Goal: Task Accomplishment & Management: Manage account settings

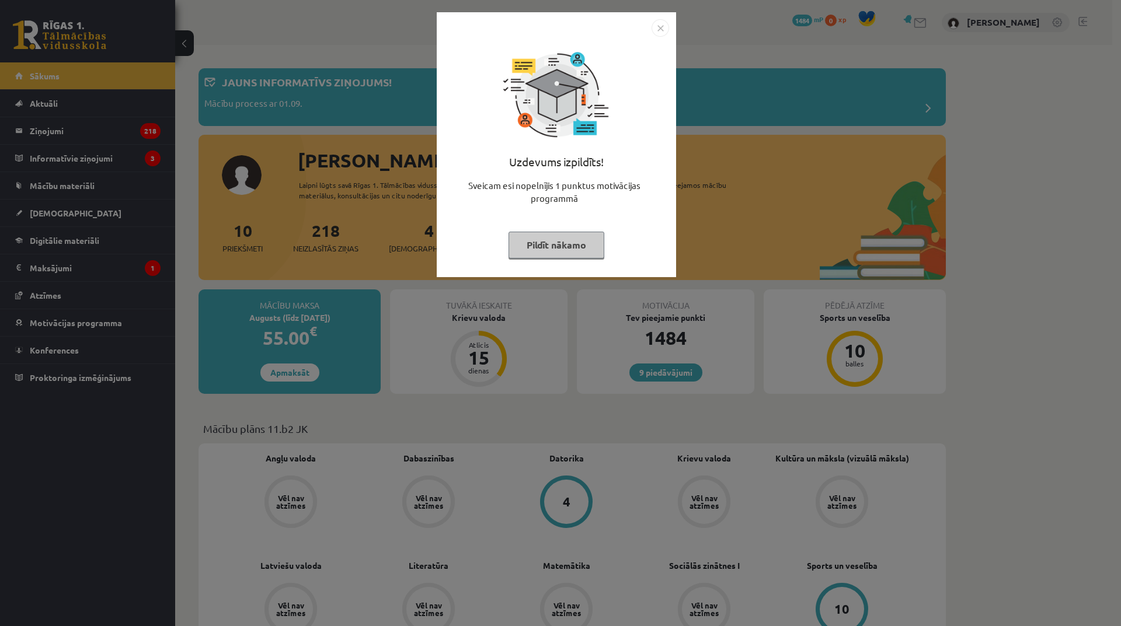
click at [657, 29] on img "Close" at bounding box center [660, 28] width 18 height 18
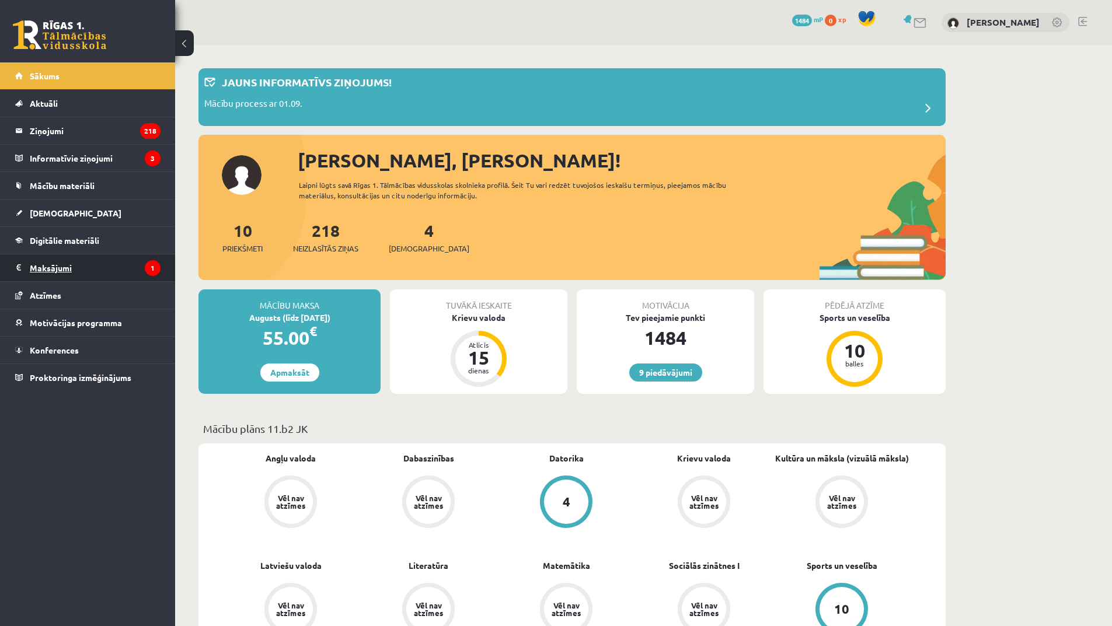
click at [46, 268] on legend "Maksājumi 1" at bounding box center [95, 267] width 131 height 27
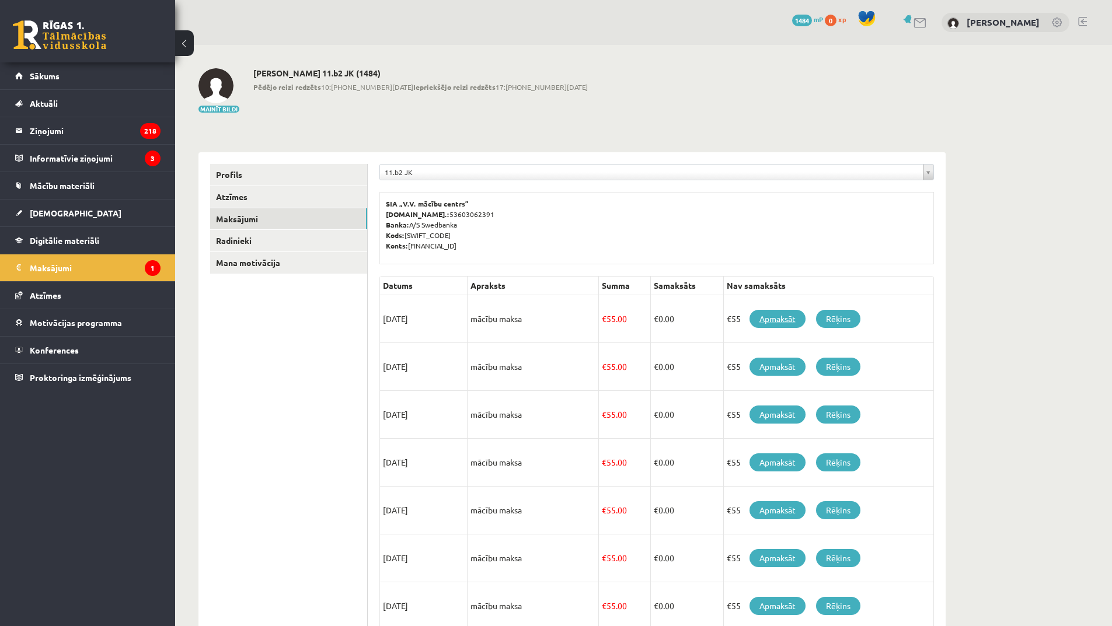
click at [763, 319] on link "Apmaksāt" at bounding box center [777, 319] width 56 height 18
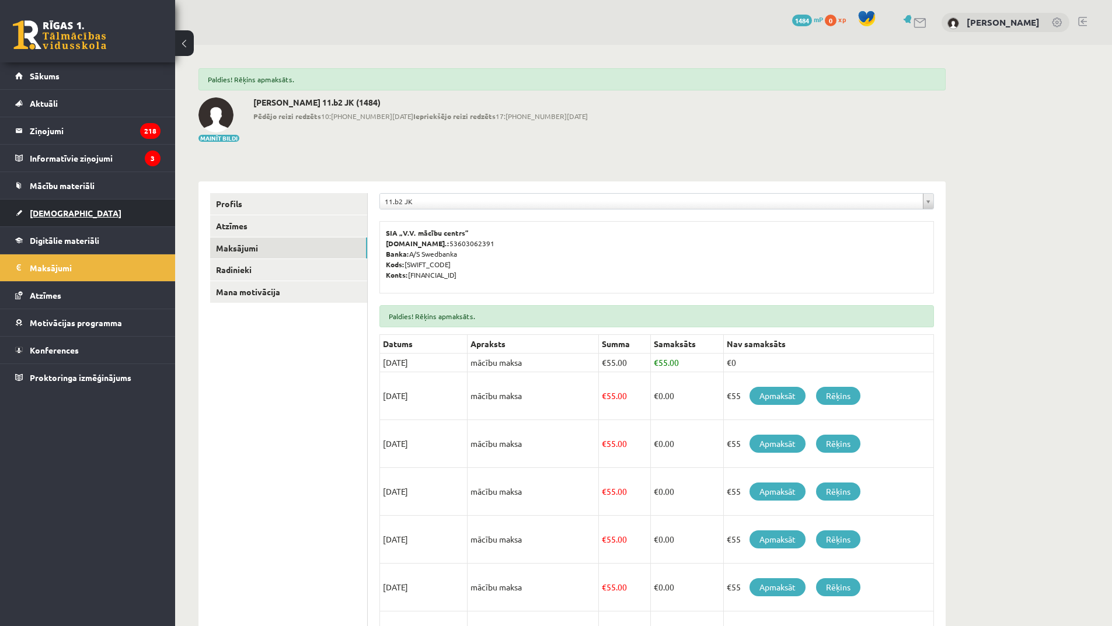
click at [59, 221] on link "[DEMOGRAPHIC_DATA]" at bounding box center [87, 213] width 145 height 27
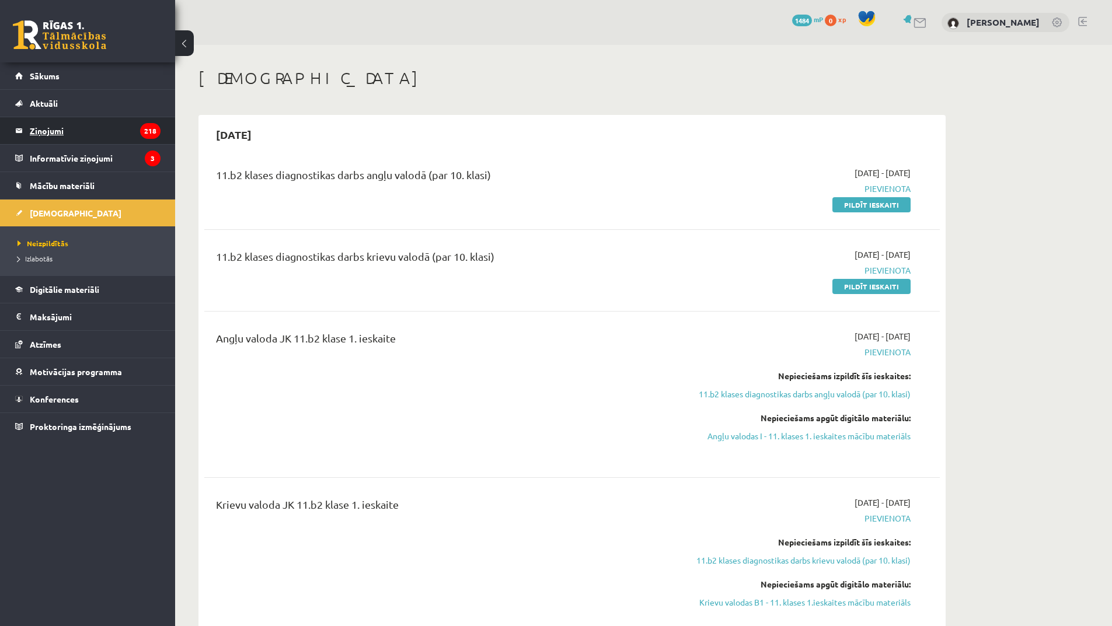
click at [69, 132] on legend "Ziņojumi 218" at bounding box center [95, 130] width 131 height 27
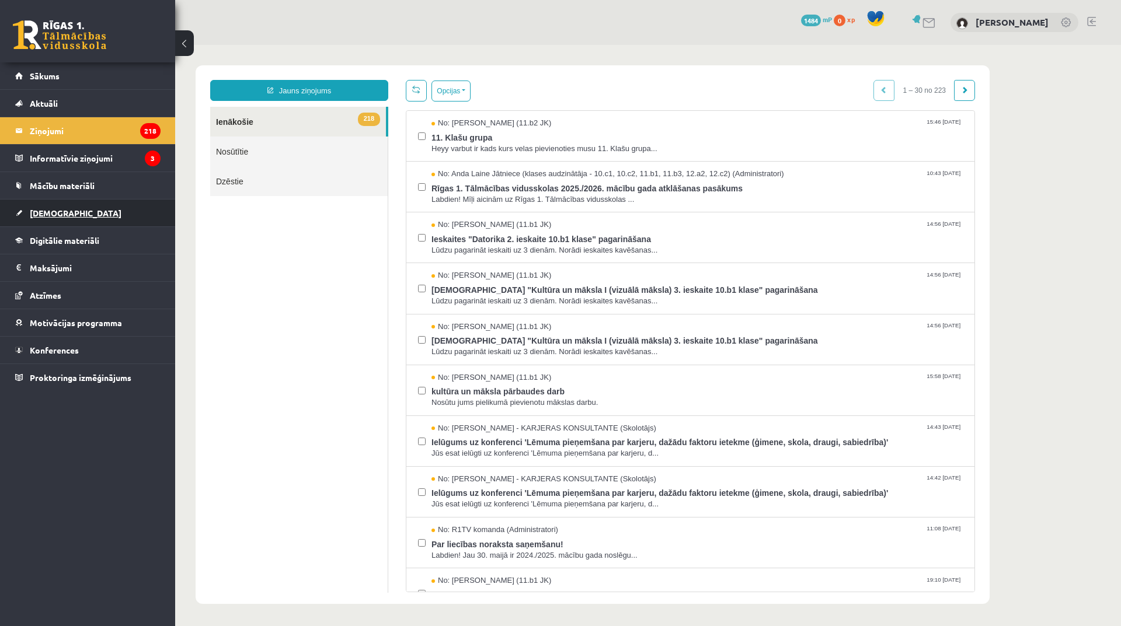
click at [78, 212] on link "[DEMOGRAPHIC_DATA]" at bounding box center [87, 213] width 145 height 27
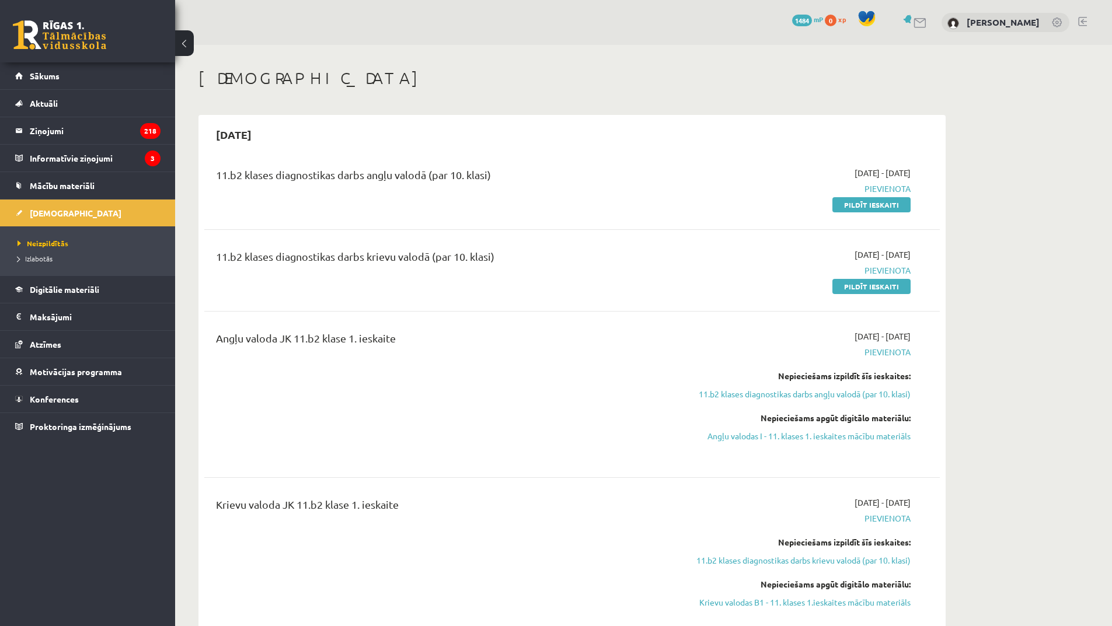
click at [812, 21] on span "1484" at bounding box center [802, 21] width 20 height 12
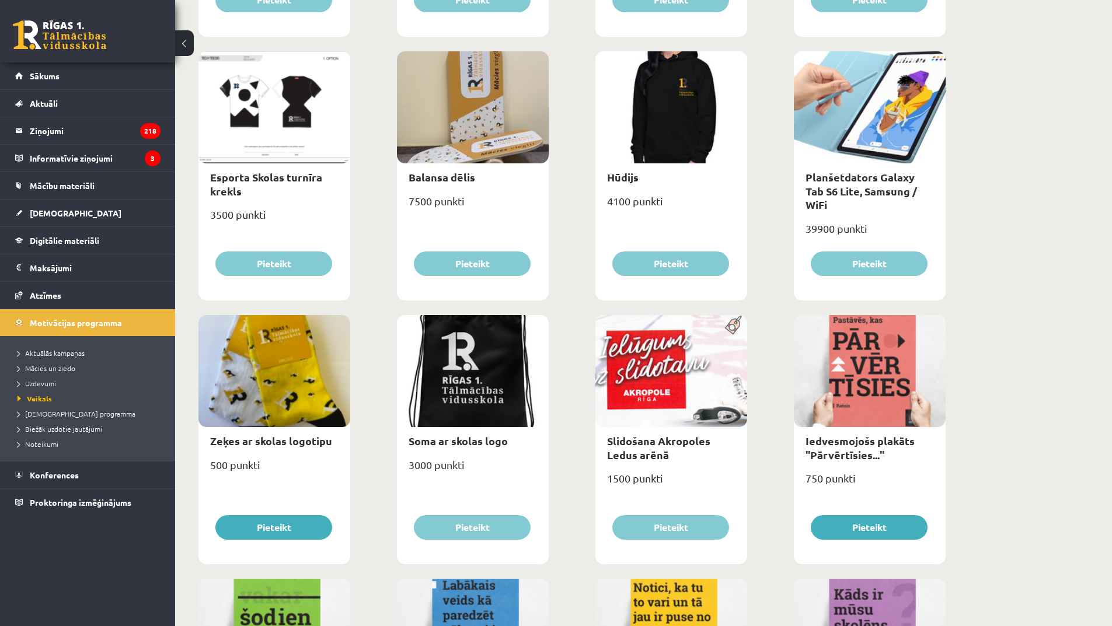
scroll to position [350, 0]
